Goal: Task Accomplishment & Management: Manage account settings

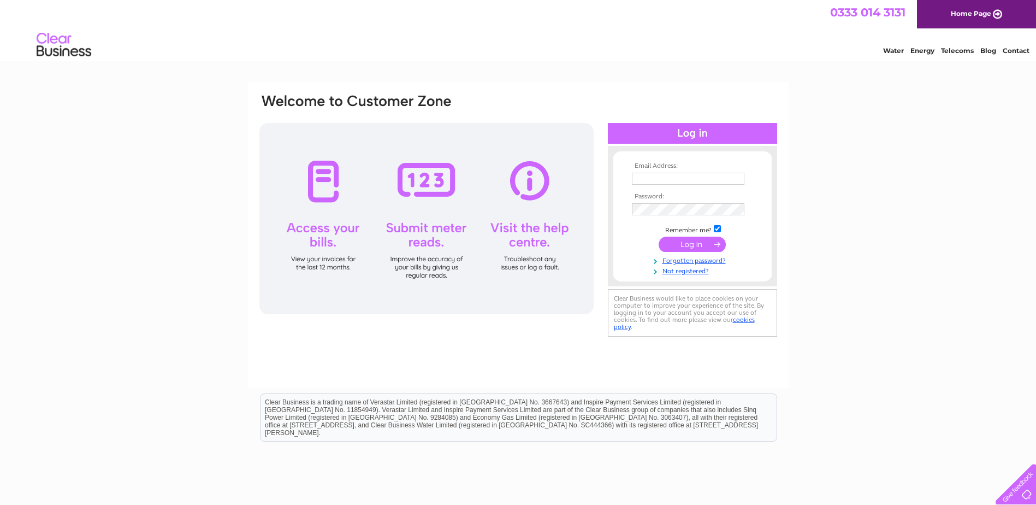
type input "[PERSON_NAME][EMAIL_ADDRESS][PERSON_NAME][DOMAIN_NAME]"
click at [683, 242] on input "submit" at bounding box center [692, 243] width 67 height 15
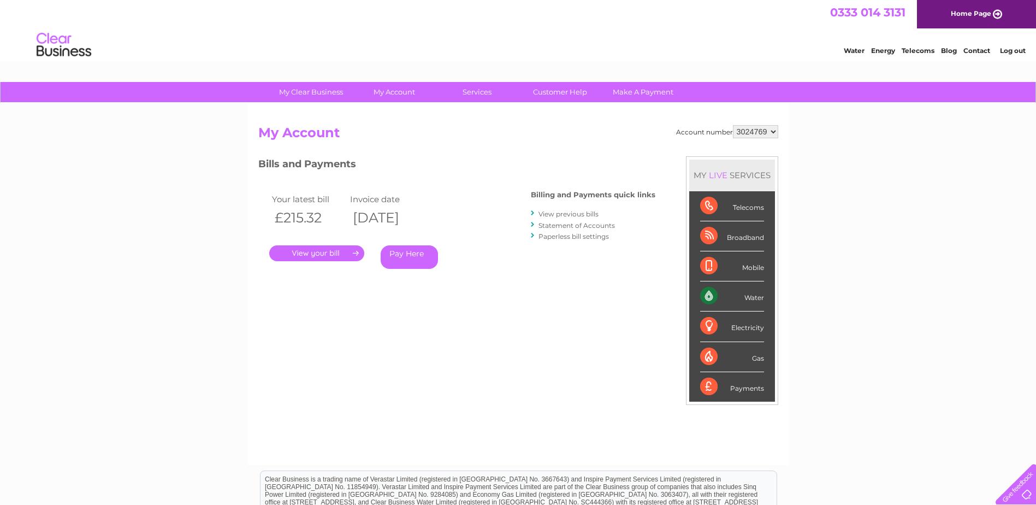
click at [1005, 49] on link "Log out" at bounding box center [1013, 50] width 26 height 8
